Goal: Task Accomplishment & Management: Manage account settings

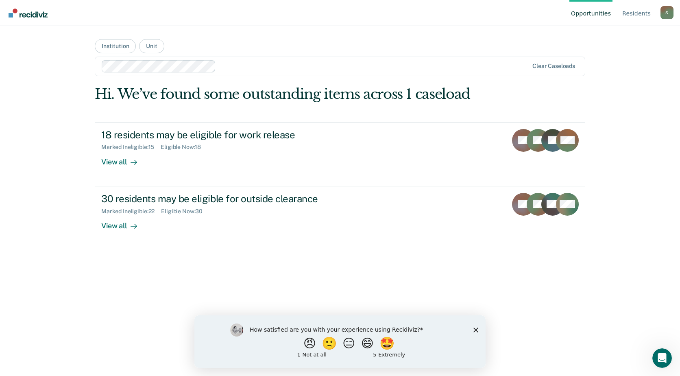
click at [477, 329] on icon "Close survey" at bounding box center [475, 329] width 5 height 5
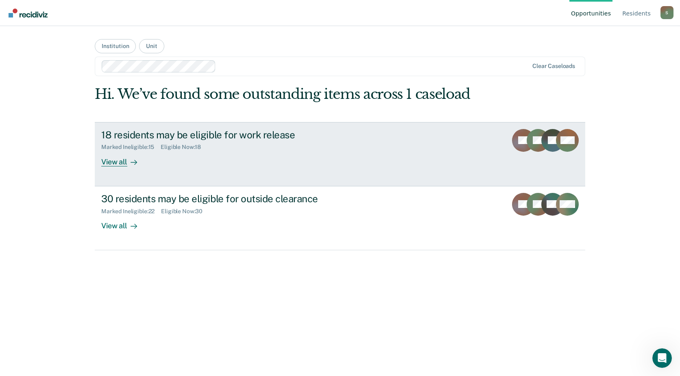
click at [118, 161] on div "View all" at bounding box center [124, 158] width 46 height 16
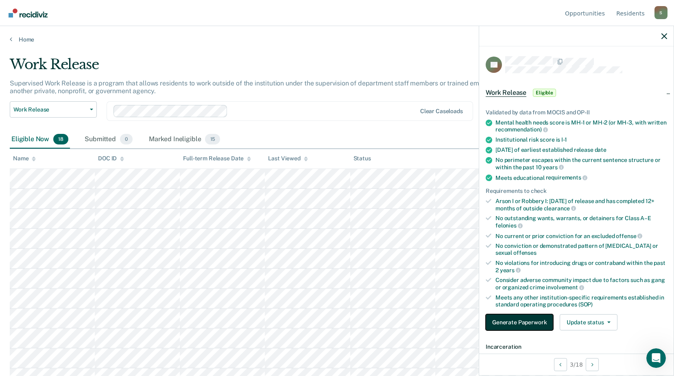
click at [539, 322] on button "Generate Paperwork" at bounding box center [520, 322] width 68 height 16
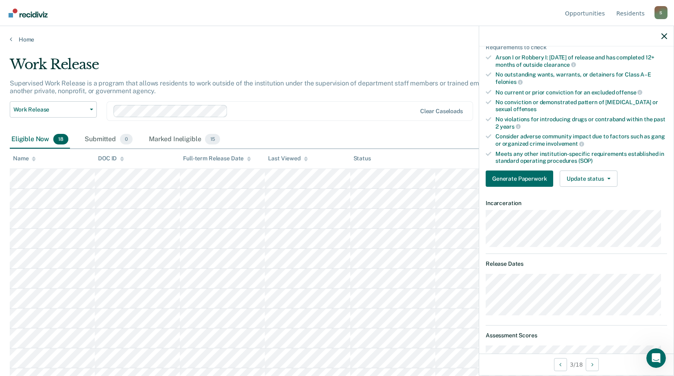
scroll to position [182, 0]
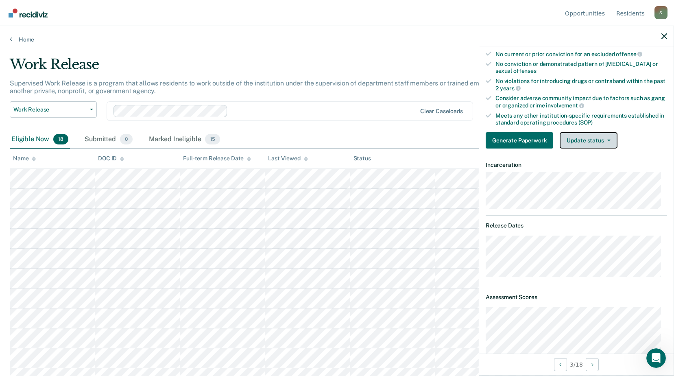
click at [597, 138] on button "Update status" at bounding box center [588, 140] width 57 height 16
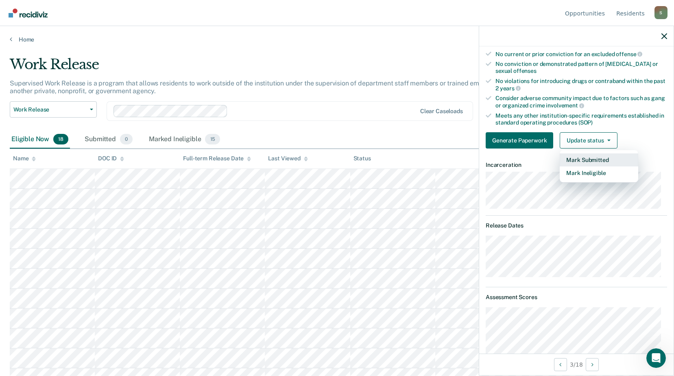
click at [586, 160] on button "Mark Submitted" at bounding box center [599, 159] width 78 height 13
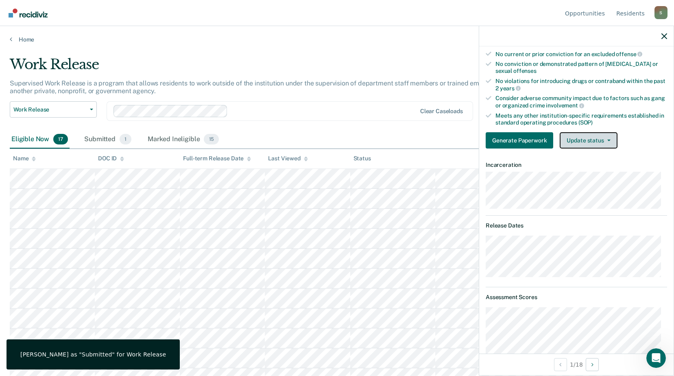
click at [606, 142] on button "Update status" at bounding box center [588, 140] width 57 height 16
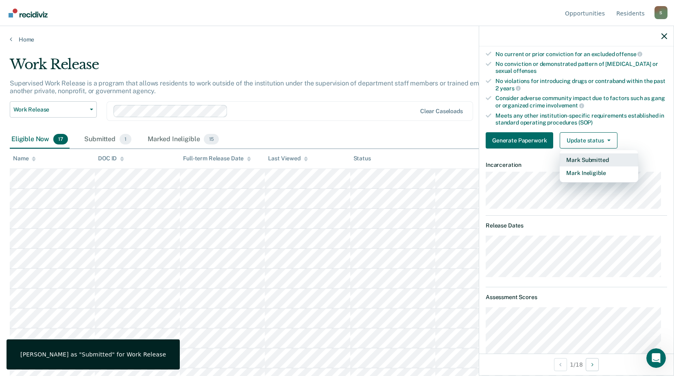
click at [584, 159] on button "Mark Submitted" at bounding box center [599, 159] width 78 height 13
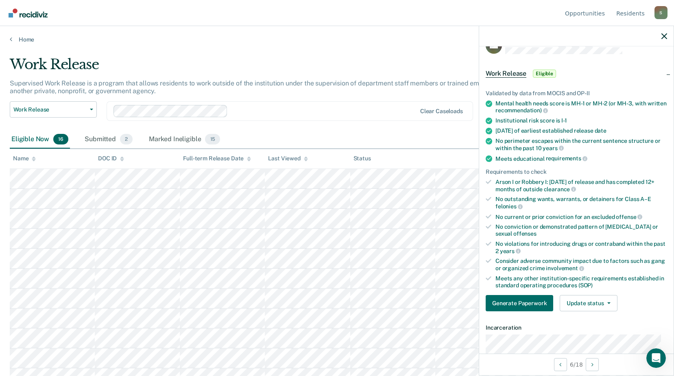
scroll to position [0, 0]
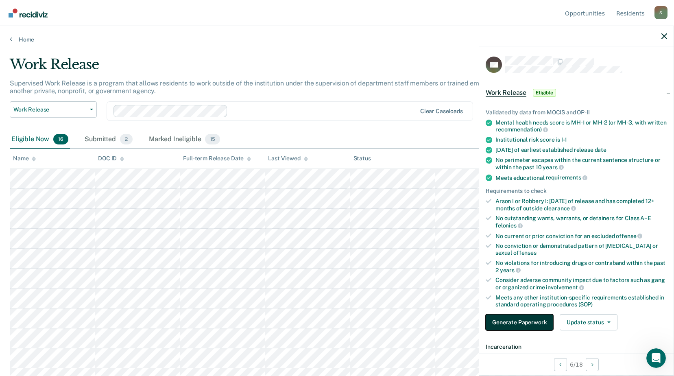
click at [519, 318] on button "Generate Paperwork" at bounding box center [520, 322] width 68 height 16
click at [598, 107] on div "Validated by data from MOCIS and OP-II Mental health needs score is MH-1 or MH-…" at bounding box center [576, 216] width 194 height 241
click at [610, 323] on button "Update status" at bounding box center [588, 322] width 57 height 16
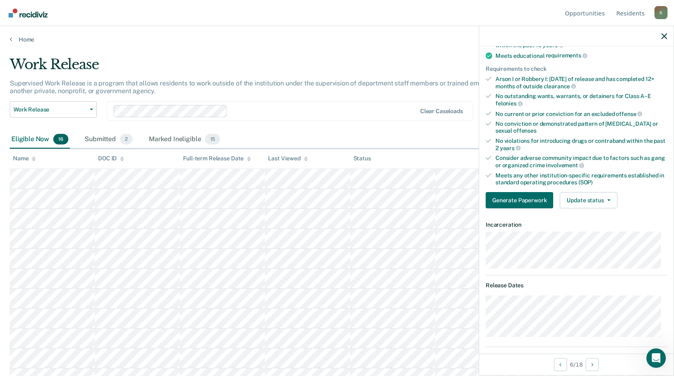
scroll to position [163, 0]
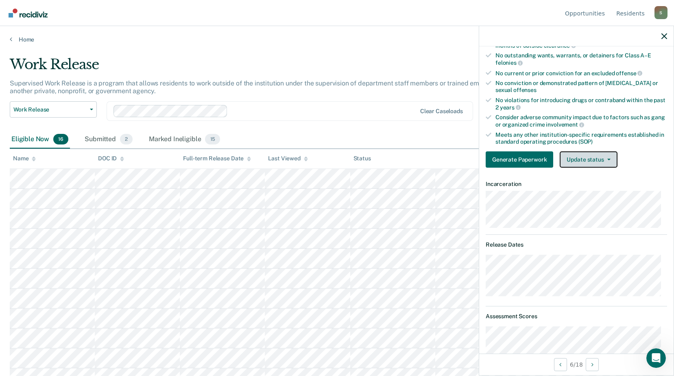
click at [600, 157] on button "Update status" at bounding box center [588, 159] width 57 height 16
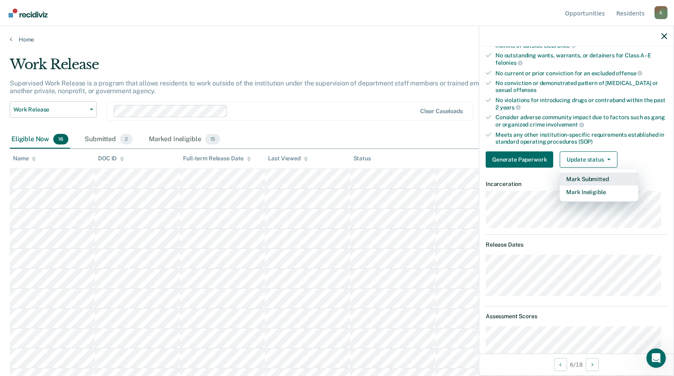
click at [594, 176] on button "Mark Submitted" at bounding box center [599, 178] width 78 height 13
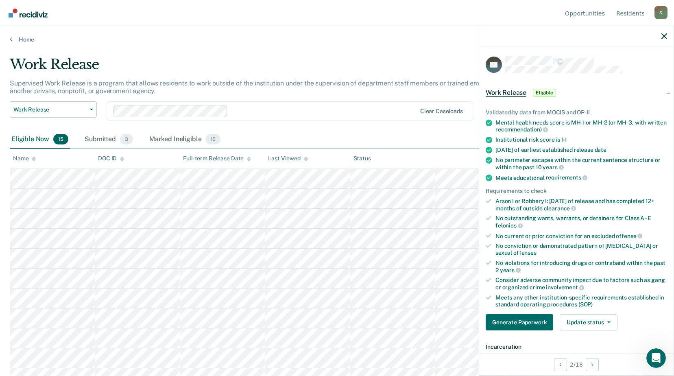
scroll to position [122, 0]
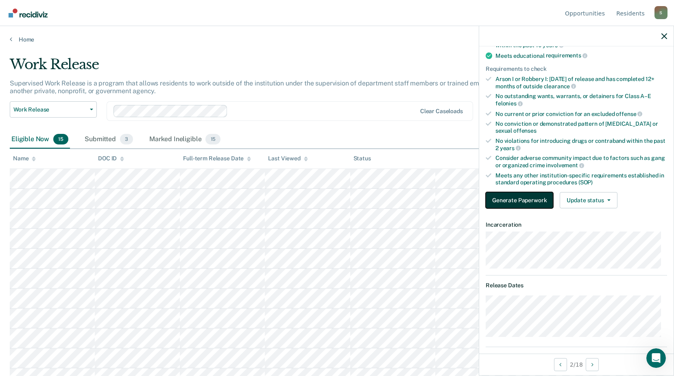
click at [519, 199] on button "Generate Paperwork" at bounding box center [520, 200] width 68 height 16
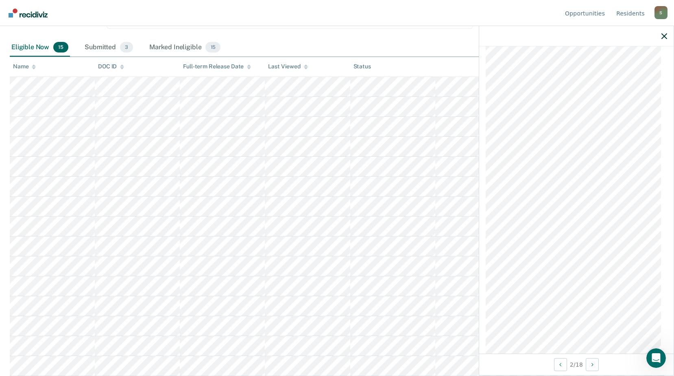
scroll to position [852, 0]
click at [454, 42] on div "Eligible Now 15 Submitted 3 Marked Ineligible 15" at bounding box center [337, 48] width 654 height 18
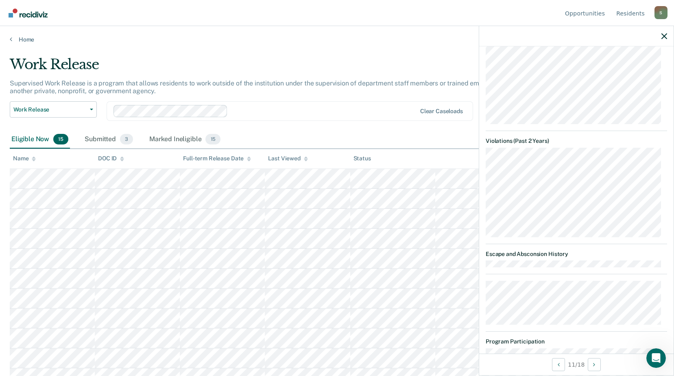
scroll to position [737, 0]
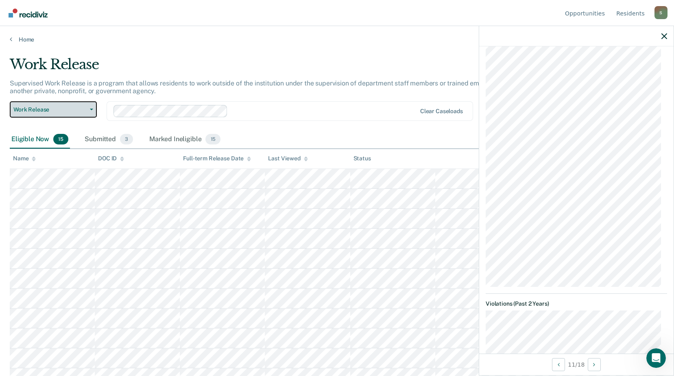
click at [92, 109] on icon "button" at bounding box center [91, 110] width 3 height 2
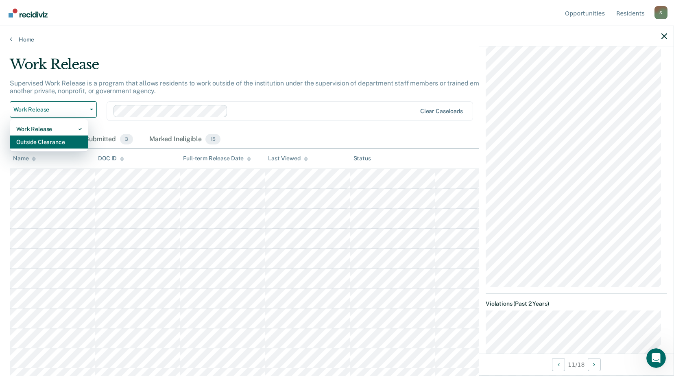
click at [54, 143] on div "Outside Clearance" at bounding box center [48, 141] width 65 height 13
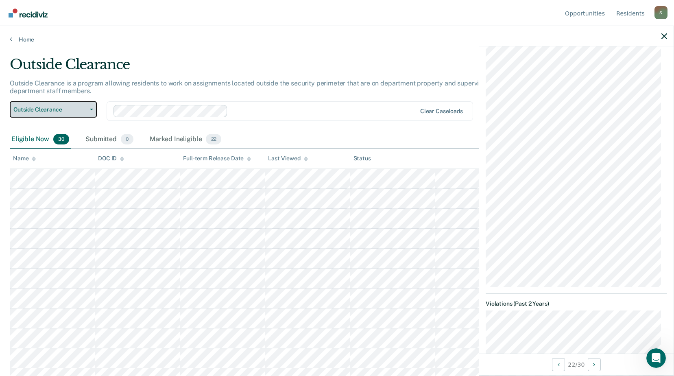
click at [93, 108] on button "Outside Clearance" at bounding box center [53, 109] width 87 height 16
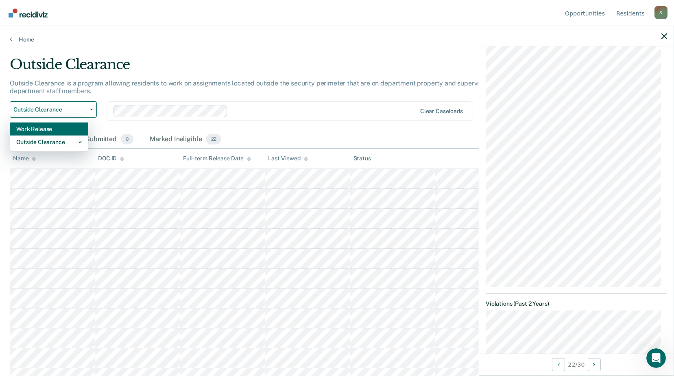
click at [46, 129] on div "Work Release" at bounding box center [48, 128] width 65 height 13
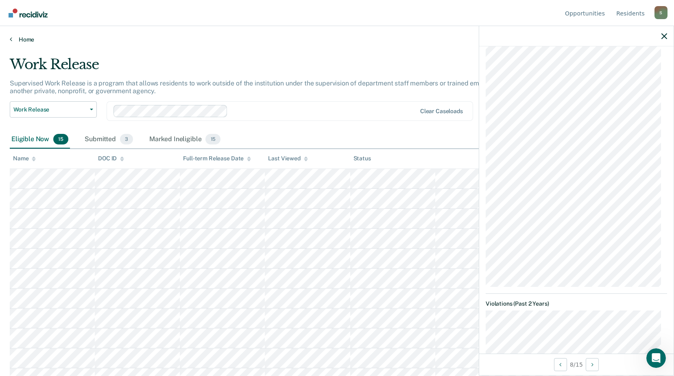
click at [13, 40] on link "Home" at bounding box center [337, 39] width 654 height 7
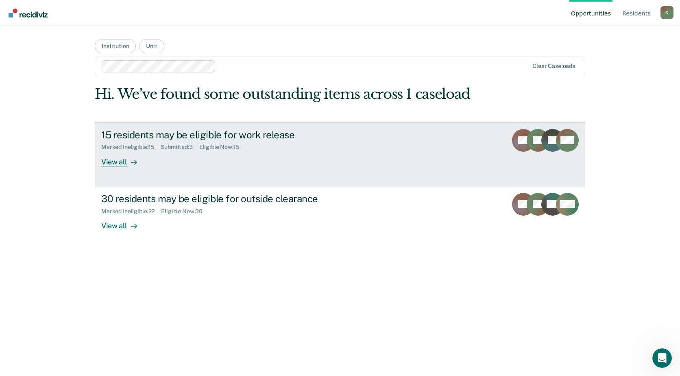
click at [111, 160] on div "View all" at bounding box center [124, 158] width 46 height 16
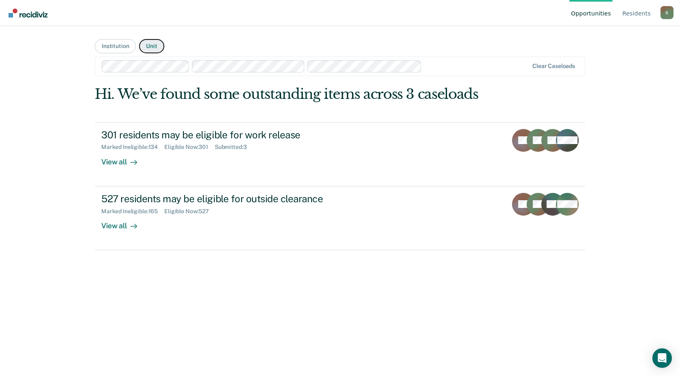
click at [151, 44] on button "Unit" at bounding box center [151, 46] width 25 height 14
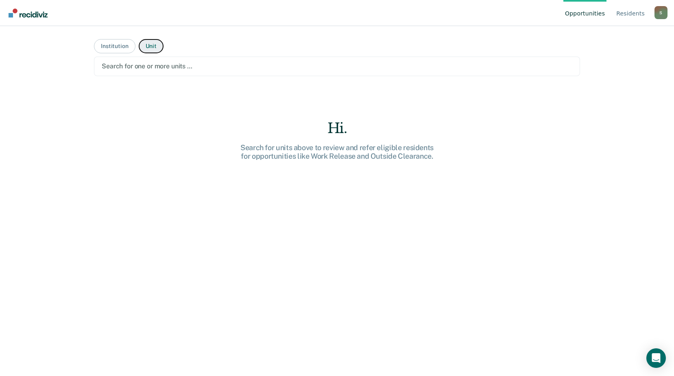
click at [144, 46] on button "Unit" at bounding box center [151, 46] width 25 height 14
click at [110, 48] on button "Institution" at bounding box center [114, 46] width 41 height 14
click at [118, 45] on button "Institution" at bounding box center [114, 46] width 41 height 14
click at [636, 12] on link "Resident s" at bounding box center [630, 13] width 32 height 26
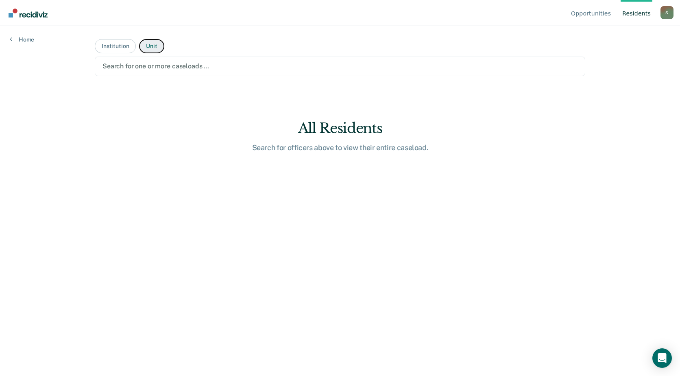
click at [149, 45] on button "Unit" at bounding box center [151, 46] width 25 height 14
click at [122, 44] on button "Institution" at bounding box center [115, 46] width 41 height 14
click at [127, 46] on button "Institution" at bounding box center [115, 46] width 41 height 14
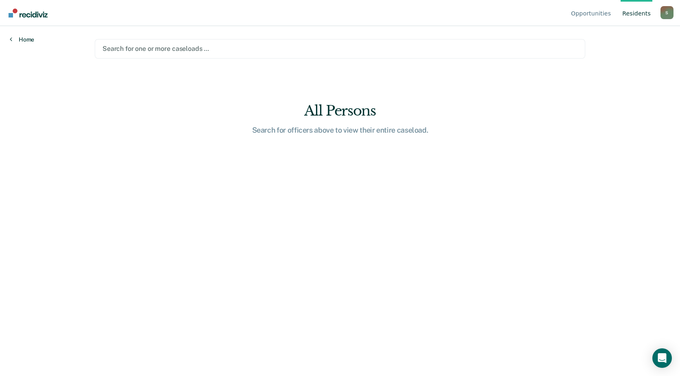
click at [12, 42] on icon at bounding box center [11, 39] width 2 height 7
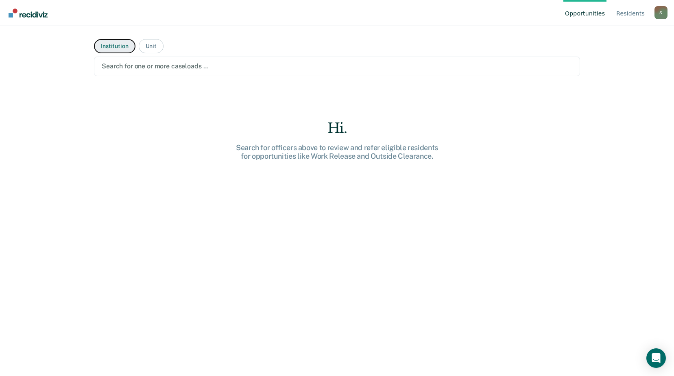
click at [116, 43] on button "Institution" at bounding box center [114, 46] width 41 height 14
click at [149, 46] on button "Unit" at bounding box center [151, 46] width 25 height 14
click at [122, 44] on button "Institution" at bounding box center [114, 46] width 41 height 14
click at [112, 44] on button "Institution" at bounding box center [114, 46] width 41 height 14
click at [113, 70] on div at bounding box center [337, 65] width 471 height 9
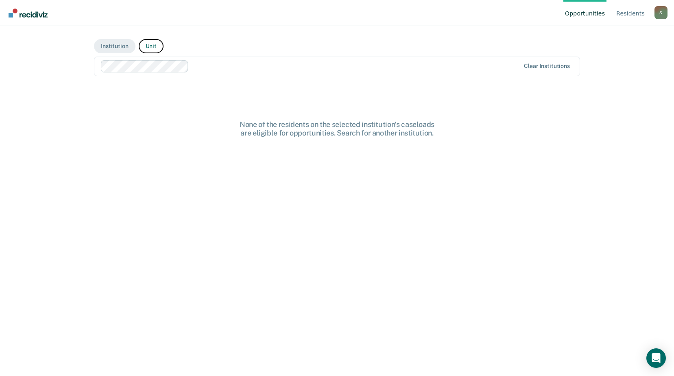
click at [155, 48] on button "Unit" at bounding box center [151, 46] width 25 height 14
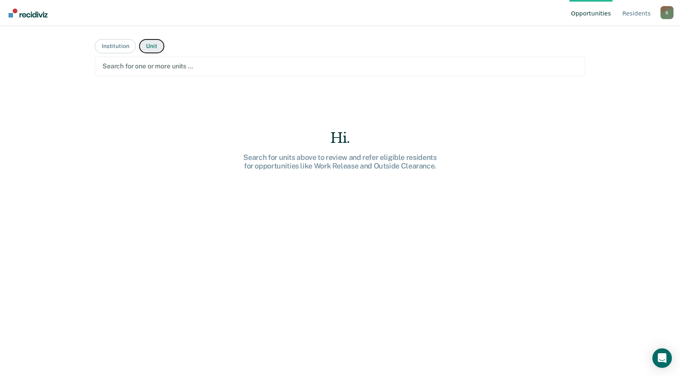
click at [153, 42] on button "Unit" at bounding box center [151, 46] width 25 height 14
click at [108, 45] on button "Institution" at bounding box center [115, 46] width 41 height 14
click at [153, 44] on button "Unit" at bounding box center [151, 46] width 25 height 14
click at [113, 46] on button "Institution" at bounding box center [115, 46] width 41 height 14
click at [203, 67] on div at bounding box center [339, 65] width 475 height 9
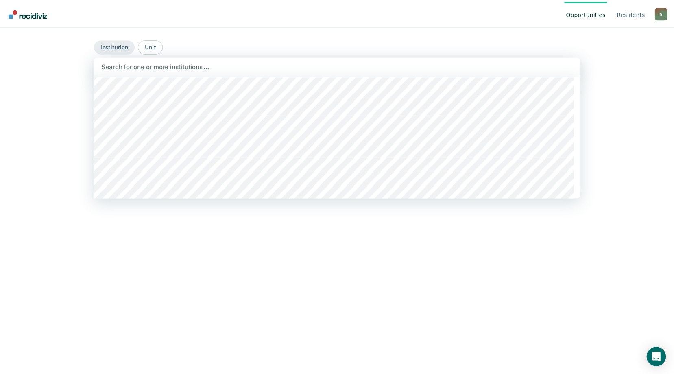
scroll to position [244, 0]
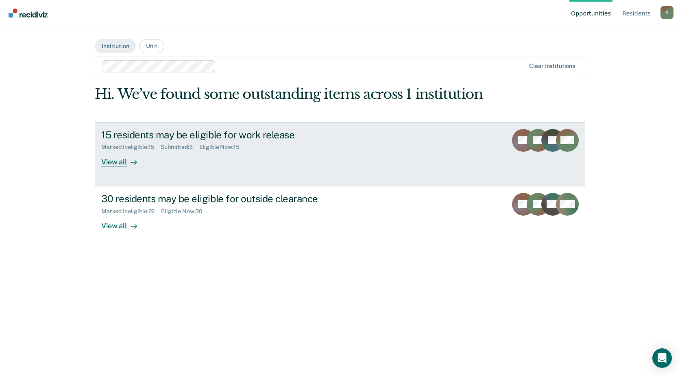
click at [121, 162] on div "View all" at bounding box center [124, 158] width 46 height 16
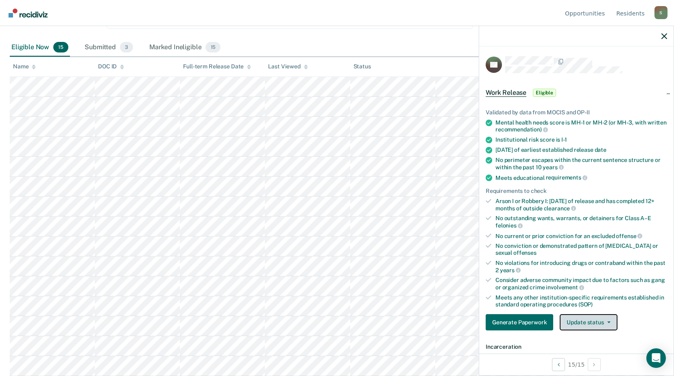
click at [608, 321] on icon "button" at bounding box center [608, 322] width 3 height 2
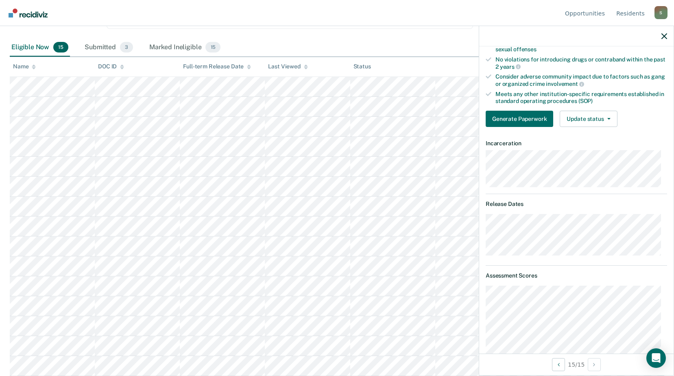
scroll to position [81, 0]
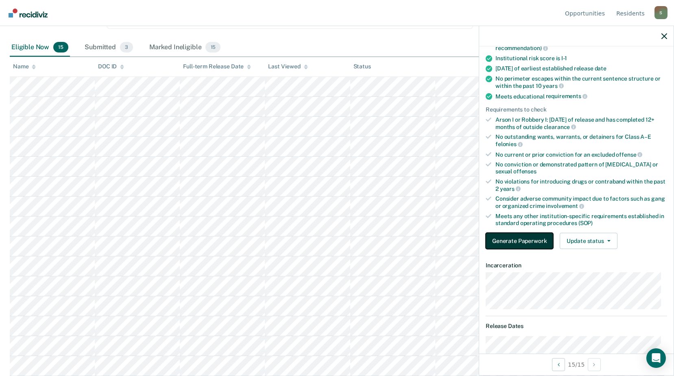
click at [527, 239] on button "Generate Paperwork" at bounding box center [520, 241] width 68 height 16
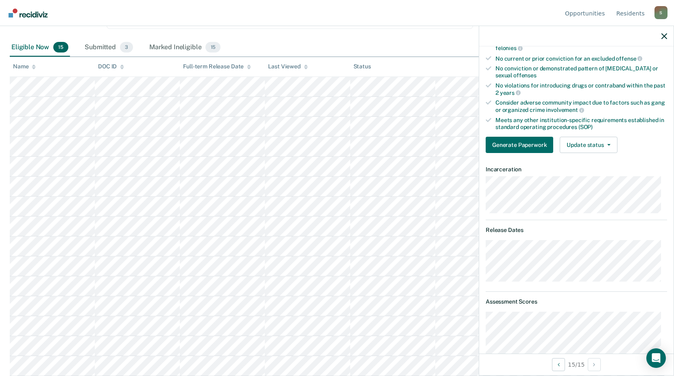
scroll to position [0, 0]
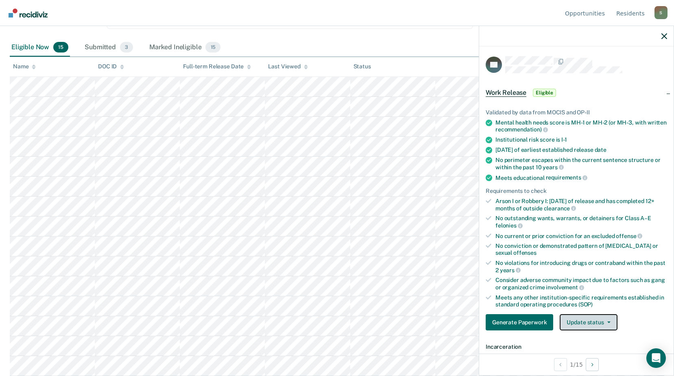
click at [577, 323] on button "Update status" at bounding box center [588, 322] width 57 height 16
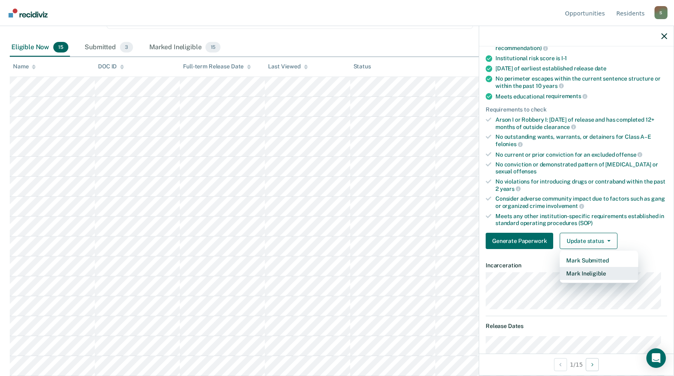
scroll to position [122, 0]
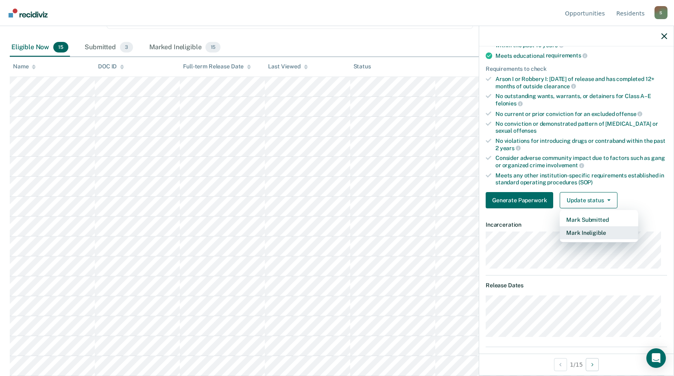
click at [571, 232] on button "Mark Ineligible" at bounding box center [599, 232] width 78 height 13
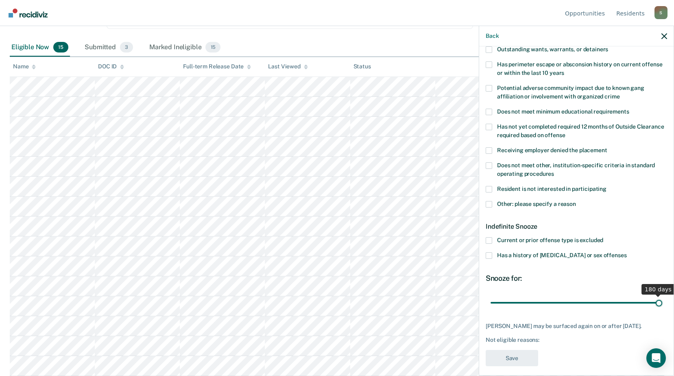
drag, startPoint x: 518, startPoint y: 301, endPoint x: 675, endPoint y: 300, distance: 157.4
type input "180"
click at [662, 300] on input "range" at bounding box center [576, 302] width 172 height 14
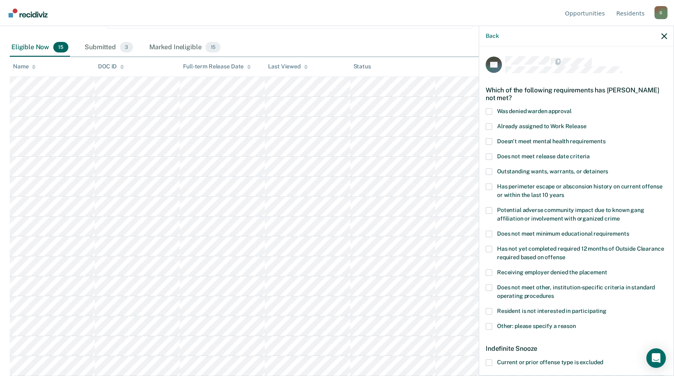
scroll to position [128, 0]
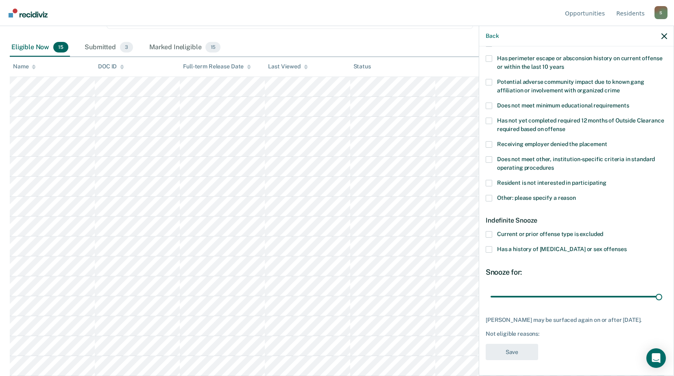
drag, startPoint x: 488, startPoint y: 197, endPoint x: 500, endPoint y: 196, distance: 11.4
click at [489, 198] on span at bounding box center [489, 198] width 7 height 7
click at [576, 195] on input "Other: please specify a reason" at bounding box center [576, 195] width 0 height 0
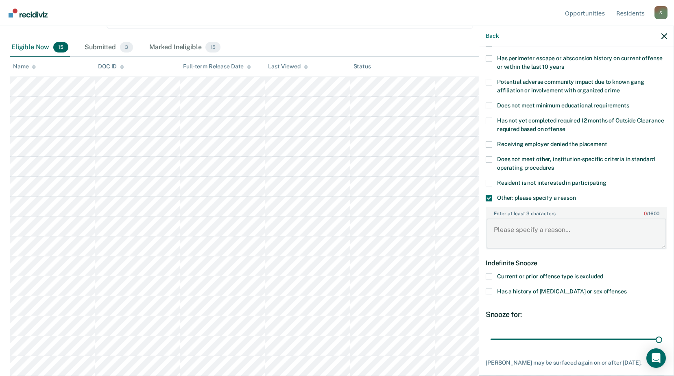
click at [508, 223] on textarea "Enter at least 3 characters 0 / 1600" at bounding box center [576, 233] width 180 height 30
type textarea "R"
type textarea "C"
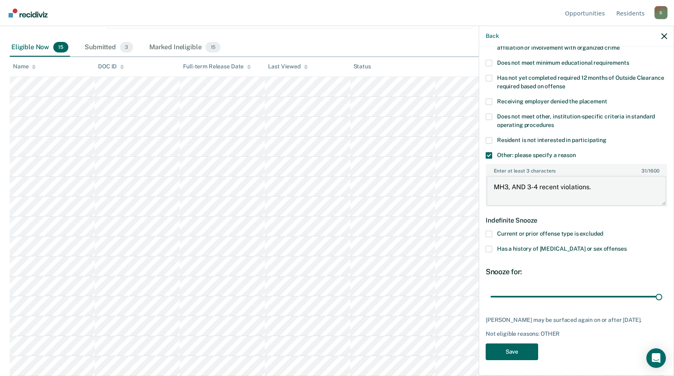
type textarea "MH3, AND 3-4 recent violations."
click at [517, 350] on button "Save" at bounding box center [512, 351] width 52 height 17
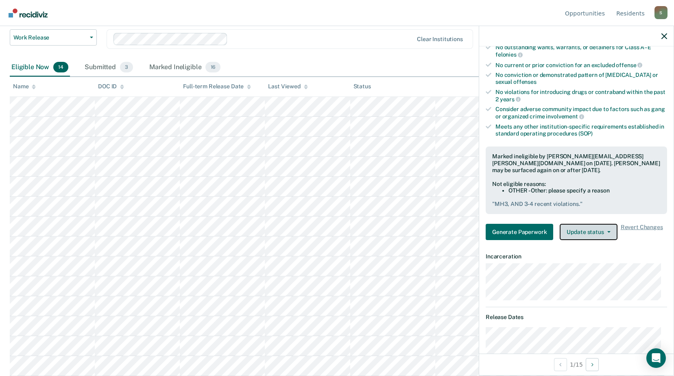
click at [607, 231] on icon "button" at bounding box center [608, 232] width 3 height 2
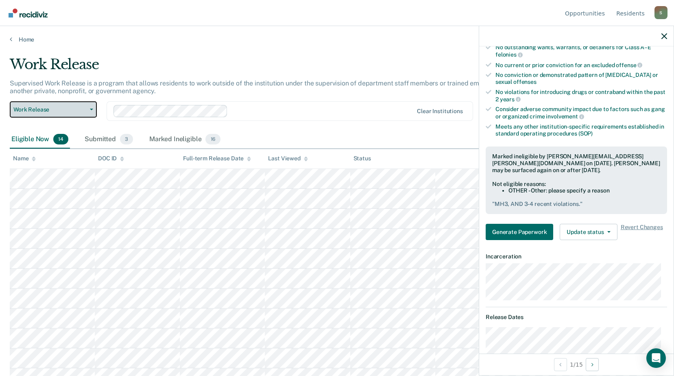
click at [92, 110] on icon "button" at bounding box center [91, 110] width 3 height 2
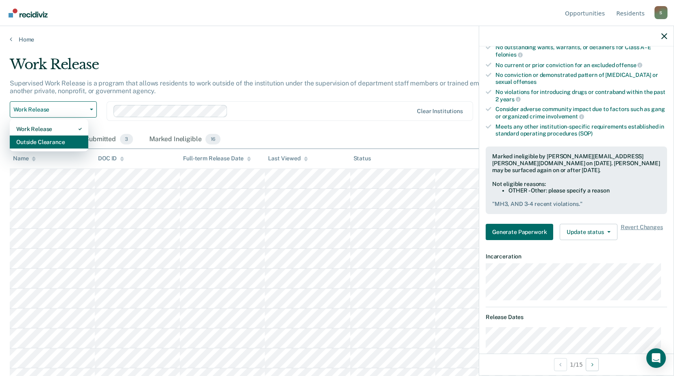
click at [57, 139] on div "Outside Clearance" at bounding box center [48, 141] width 65 height 13
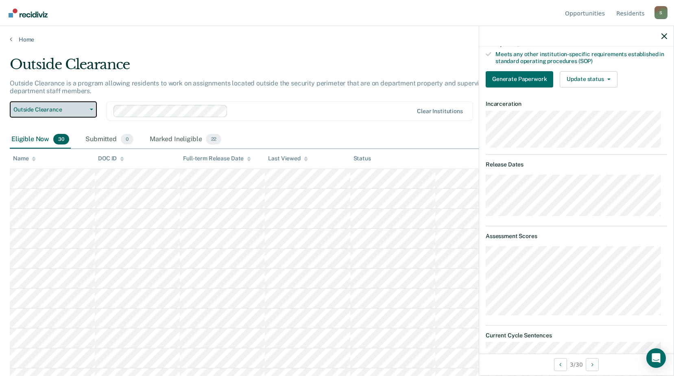
scroll to position [18, 0]
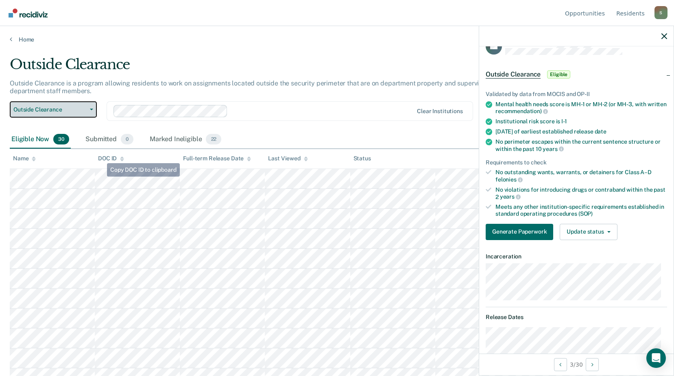
click at [90, 109] on icon "button" at bounding box center [91, 110] width 3 height 2
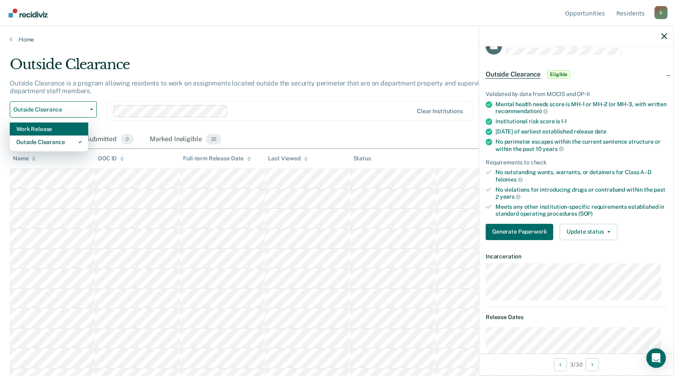
click at [44, 126] on div "Work Release" at bounding box center [48, 128] width 65 height 13
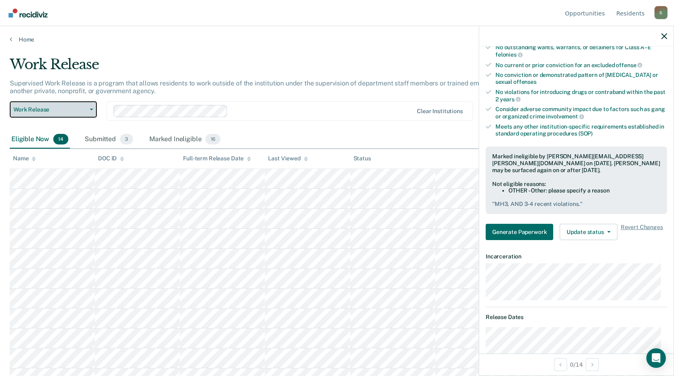
click at [90, 107] on button "Work Release" at bounding box center [53, 109] width 87 height 16
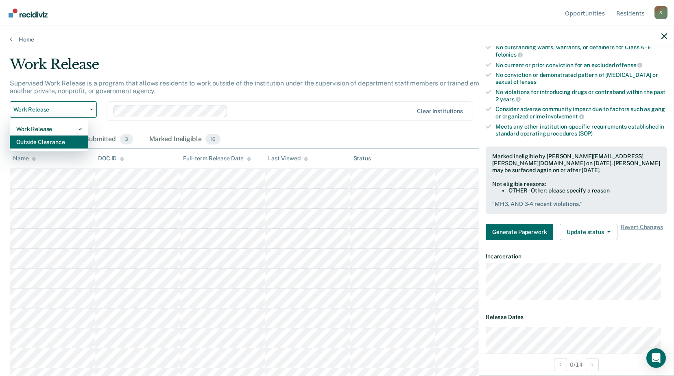
click at [56, 139] on div "Outside Clearance" at bounding box center [48, 141] width 65 height 13
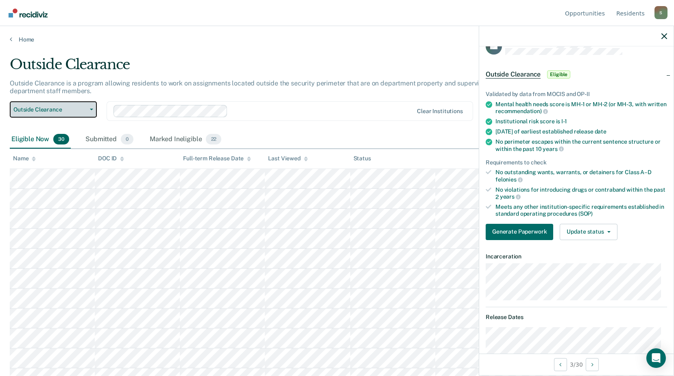
click at [93, 110] on button "Outside Clearance" at bounding box center [53, 109] width 87 height 16
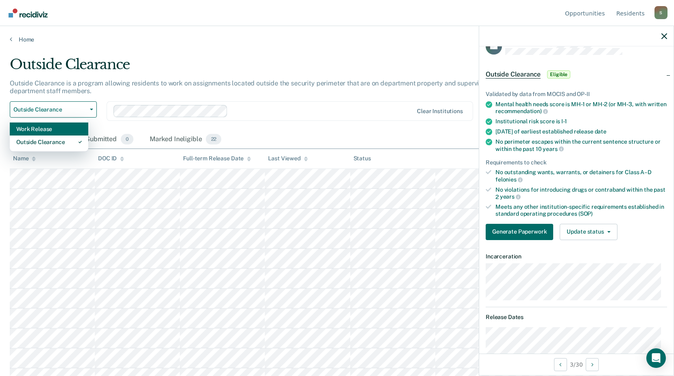
click at [48, 128] on div "Work Release" at bounding box center [48, 128] width 65 height 13
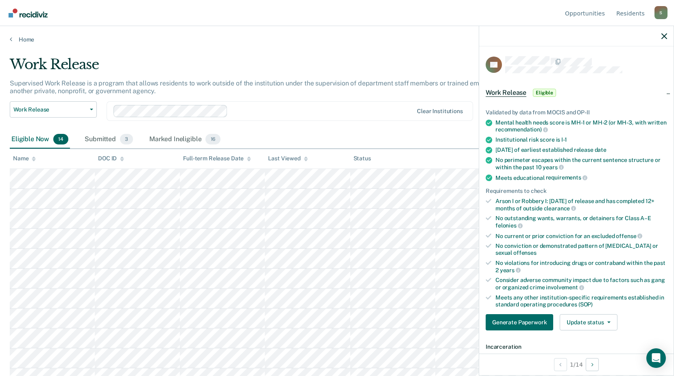
scroll to position [72, 0]
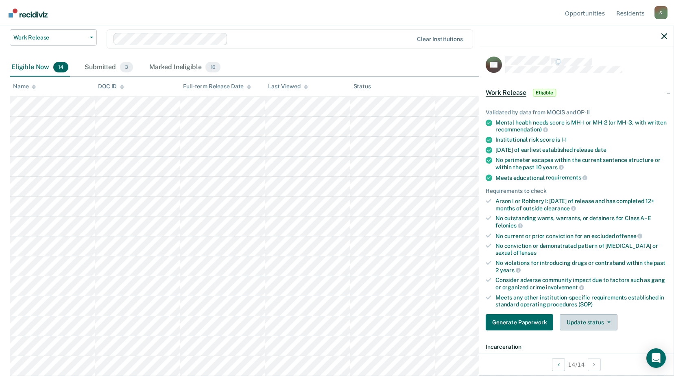
click at [588, 321] on button "Update status" at bounding box center [588, 322] width 57 height 16
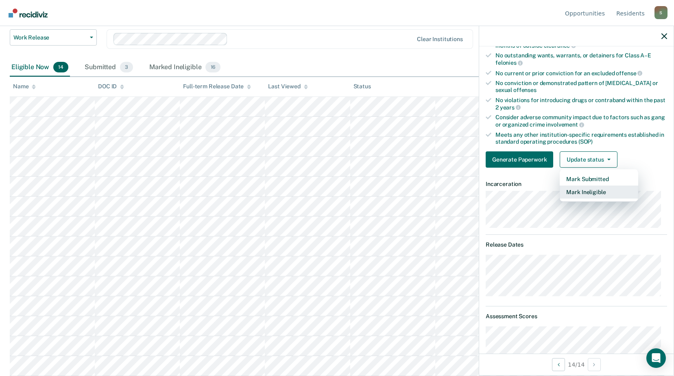
click at [602, 191] on button "Mark Ineligible" at bounding box center [599, 191] width 78 height 13
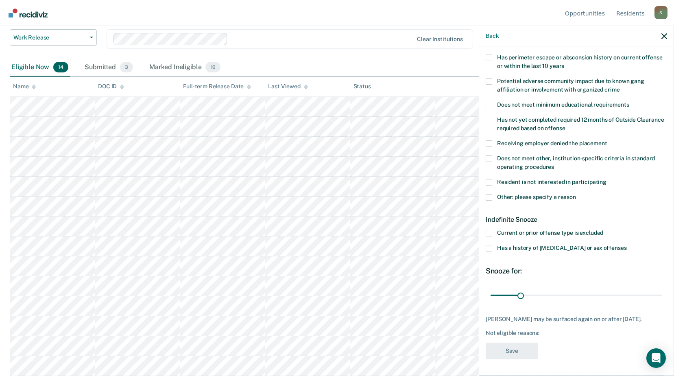
scroll to position [135, 0]
click at [488, 194] on span at bounding box center [489, 197] width 7 height 7
click at [576, 194] on input "Other: please specify a reason" at bounding box center [576, 194] width 0 height 0
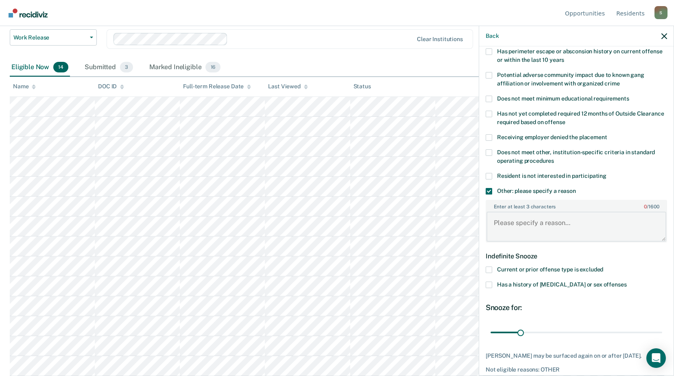
click at [506, 221] on textarea "Enter at least 3 characters 0 / 1600" at bounding box center [576, 226] width 180 height 30
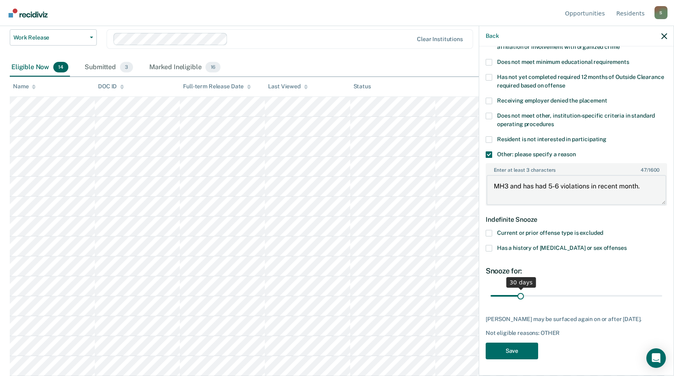
type textarea "MH3 and has had 5-6 violations in recent month."
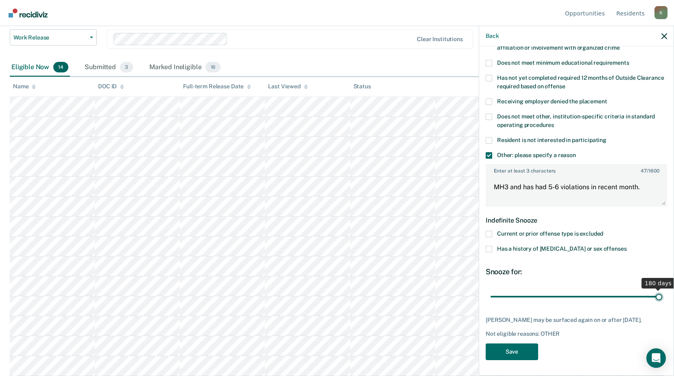
drag, startPoint x: 521, startPoint y: 288, endPoint x: 681, endPoint y: 301, distance: 160.8
type input "180"
click at [662, 301] on input "range" at bounding box center [576, 296] width 172 height 14
click at [518, 350] on button "Save" at bounding box center [512, 351] width 52 height 17
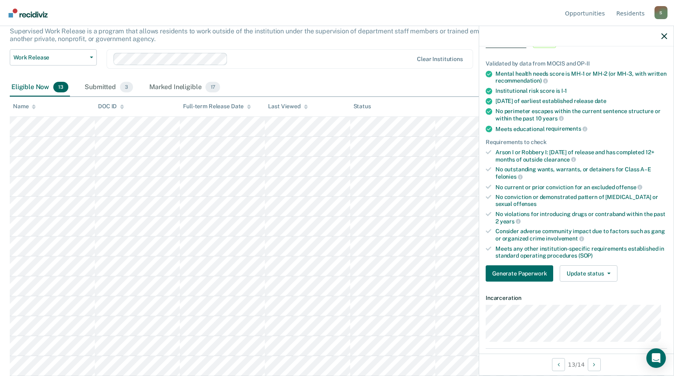
scroll to position [0, 0]
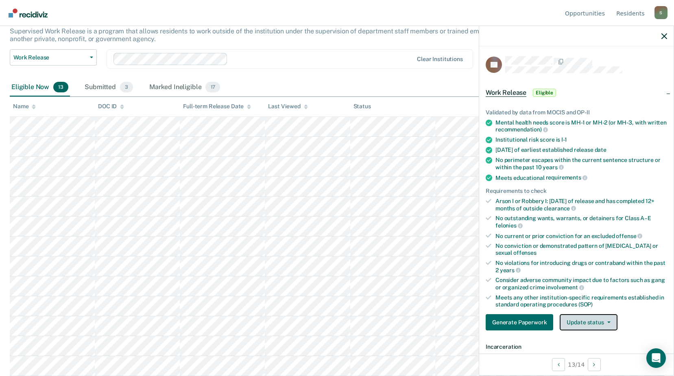
click at [599, 320] on button "Update status" at bounding box center [588, 322] width 57 height 16
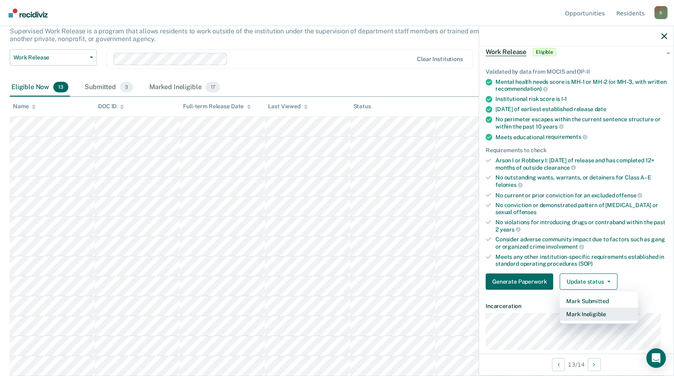
click at [597, 314] on button "Mark Ineligible" at bounding box center [599, 313] width 78 height 13
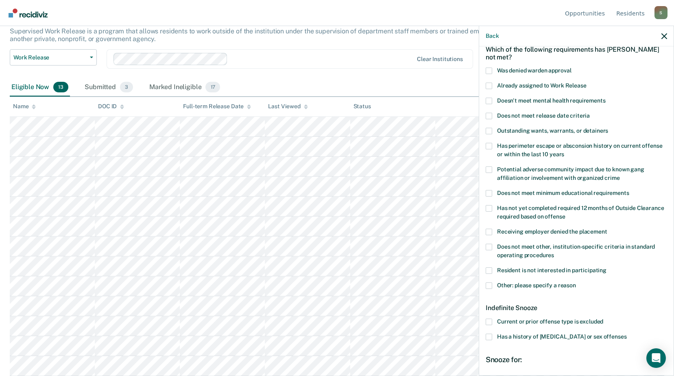
click at [489, 283] on span at bounding box center [489, 285] width 7 height 7
click at [576, 282] on input "Other: please specify a reason" at bounding box center [576, 282] width 0 height 0
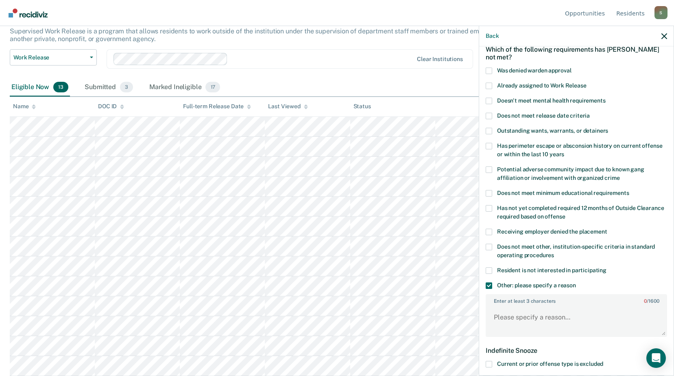
scroll to position [163, 0]
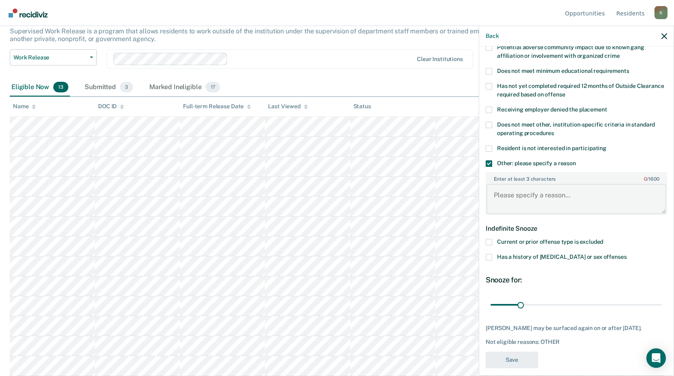
click at [517, 190] on textarea "Enter at least 3 characters 0 / 1600" at bounding box center [576, 199] width 180 height 30
type textarea "C"
type textarea "Not enough time."
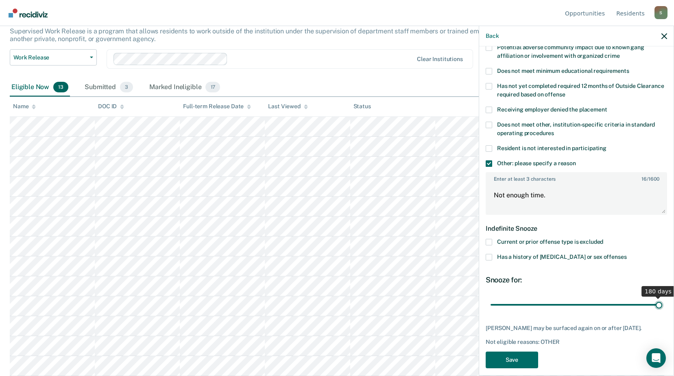
drag, startPoint x: 564, startPoint y: 307, endPoint x: 681, endPoint y: 322, distance: 118.1
type input "180"
click at [662, 312] on input "range" at bounding box center [576, 304] width 172 height 14
click at [549, 196] on textarea "Not enough time." at bounding box center [576, 199] width 180 height 30
type textarea "Not enough time left on sentence."
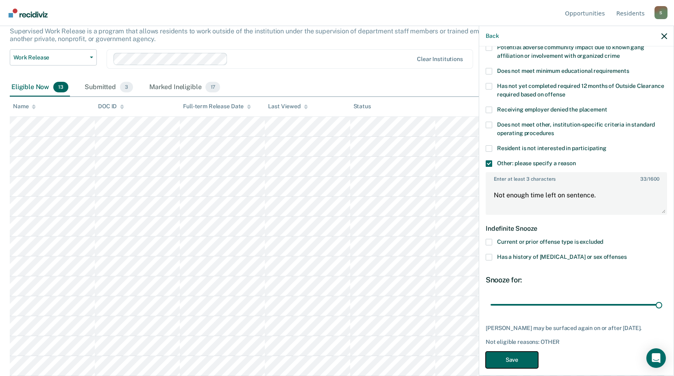
drag, startPoint x: 518, startPoint y: 358, endPoint x: 537, endPoint y: 349, distance: 21.3
click at [519, 358] on button "Save" at bounding box center [512, 359] width 52 height 17
